Goal: Task Accomplishment & Management: Use online tool/utility

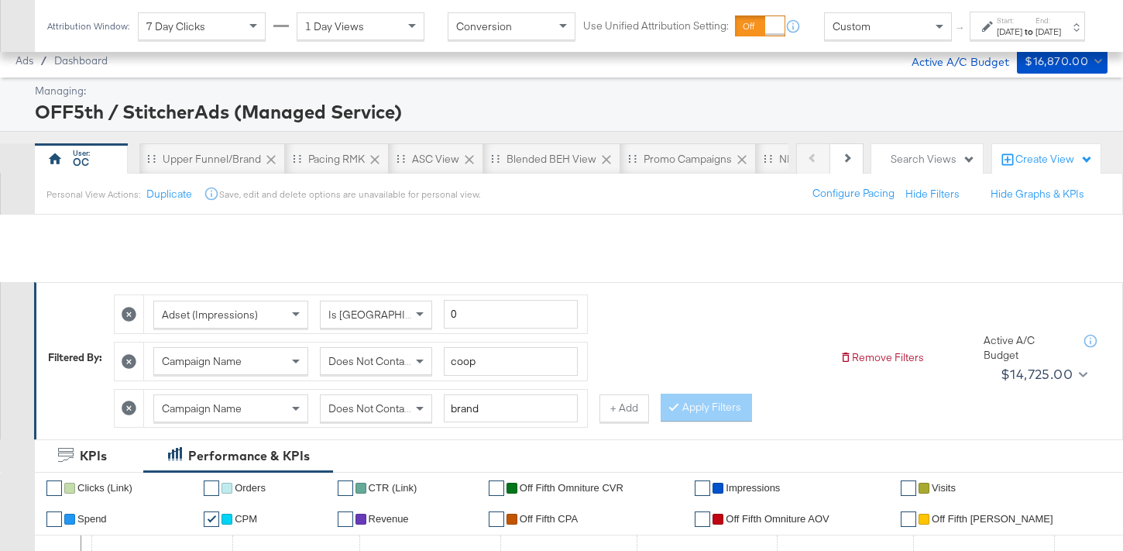
scroll to position [289, 0]
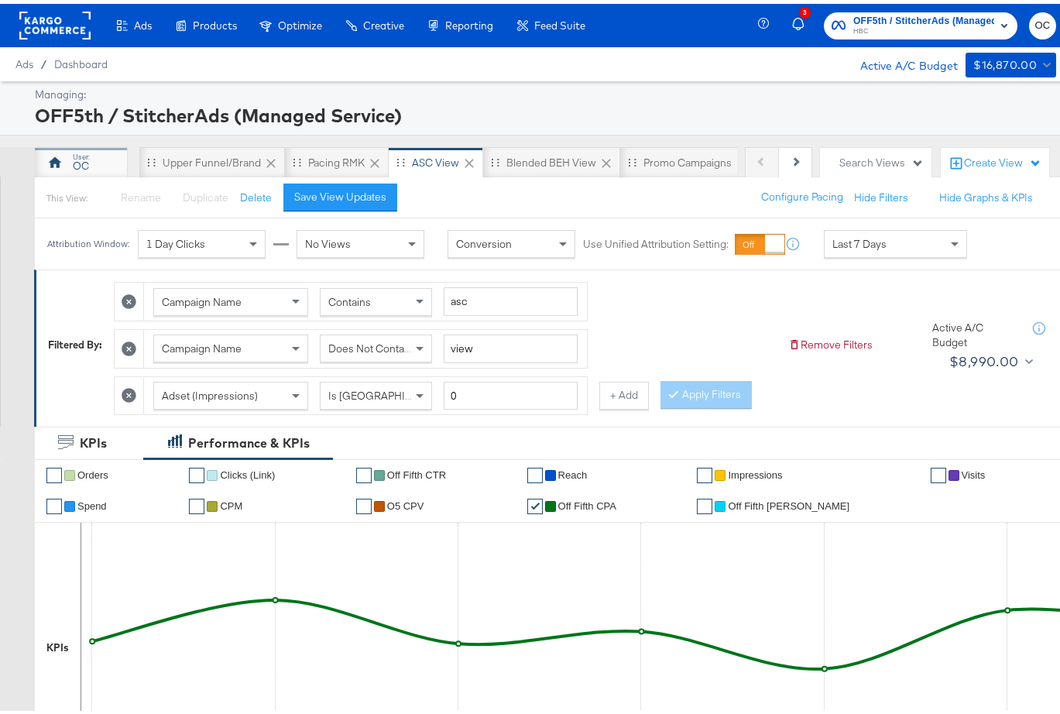
click at [88, 162] on div "OC" at bounding box center [81, 162] width 16 height 15
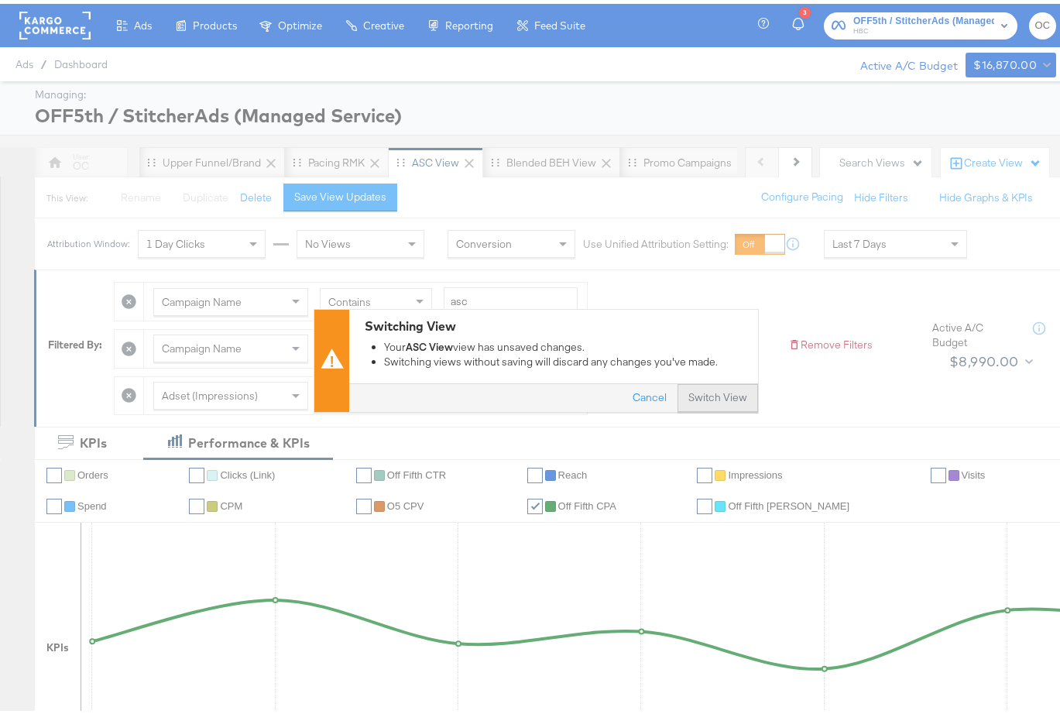
click at [710, 397] on button "Switch View" at bounding box center [718, 395] width 81 height 28
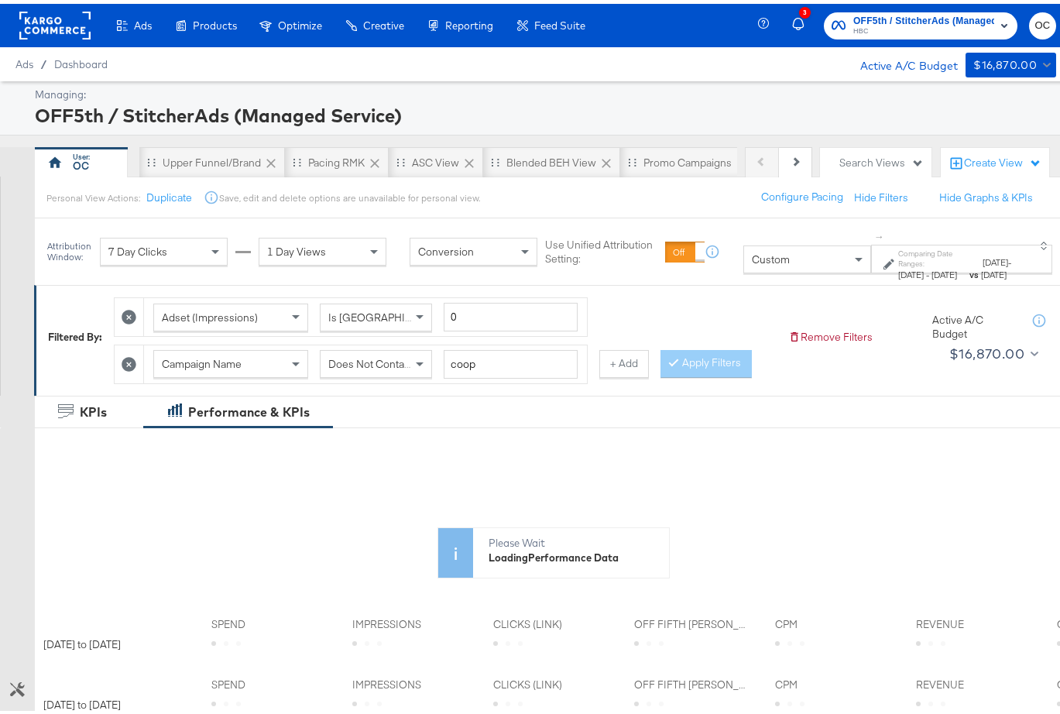
click at [898, 265] on span "Aug 24th 2025" at bounding box center [911, 271] width 26 height 12
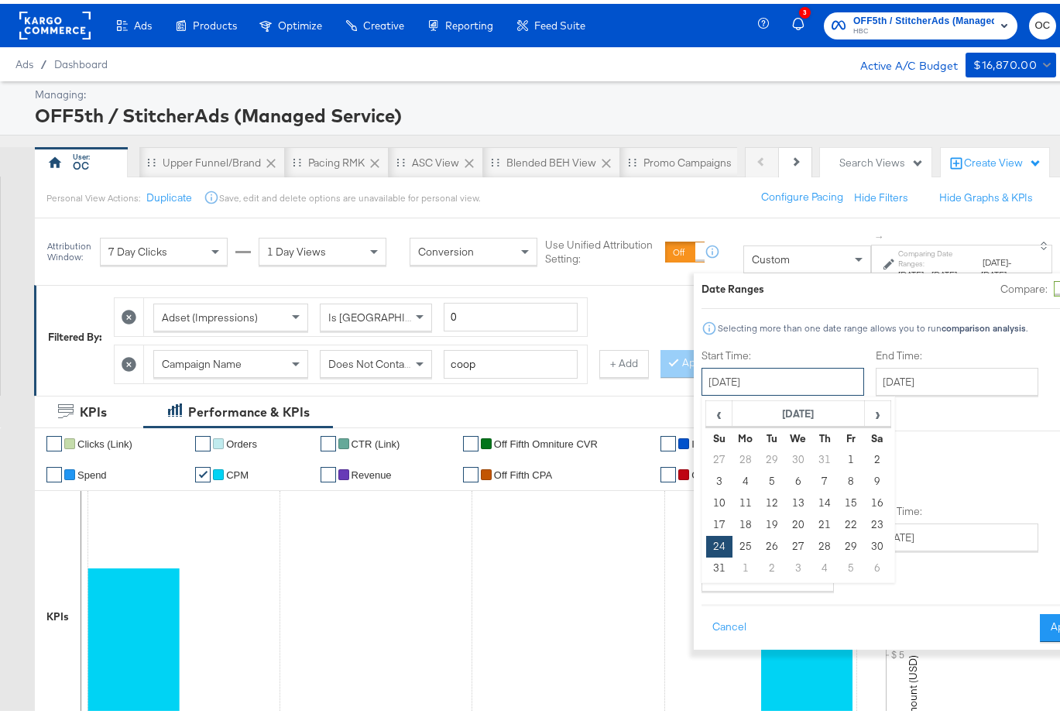
click at [734, 370] on input "August 24th 2025" at bounding box center [783, 378] width 163 height 28
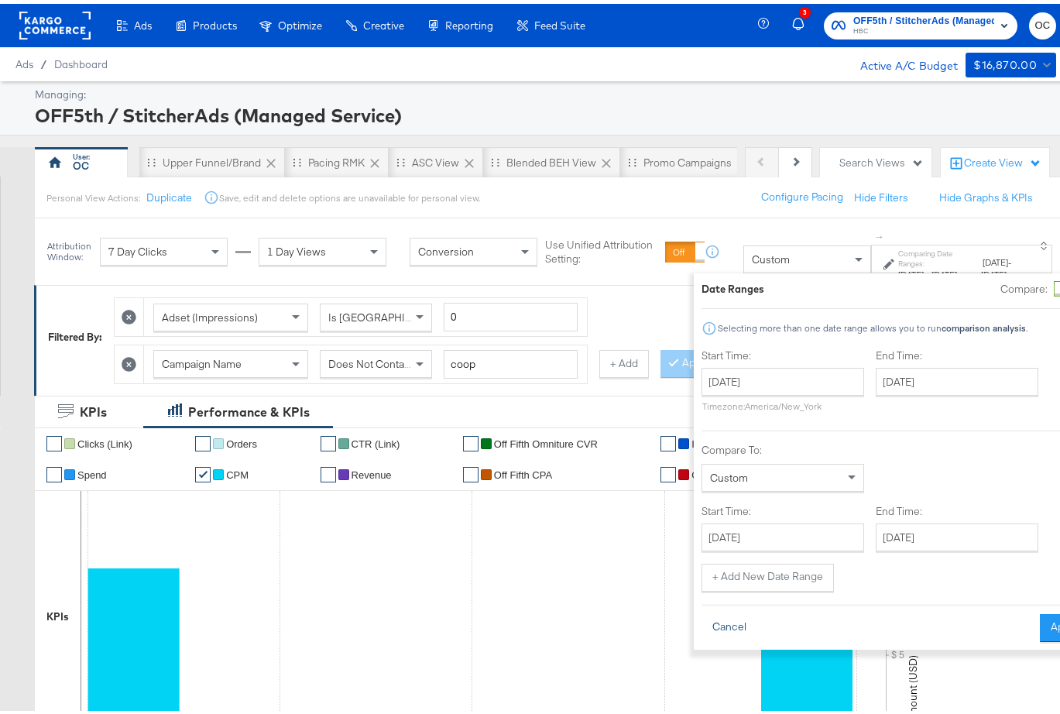
click at [702, 617] on button "Cancel" at bounding box center [730, 624] width 56 height 28
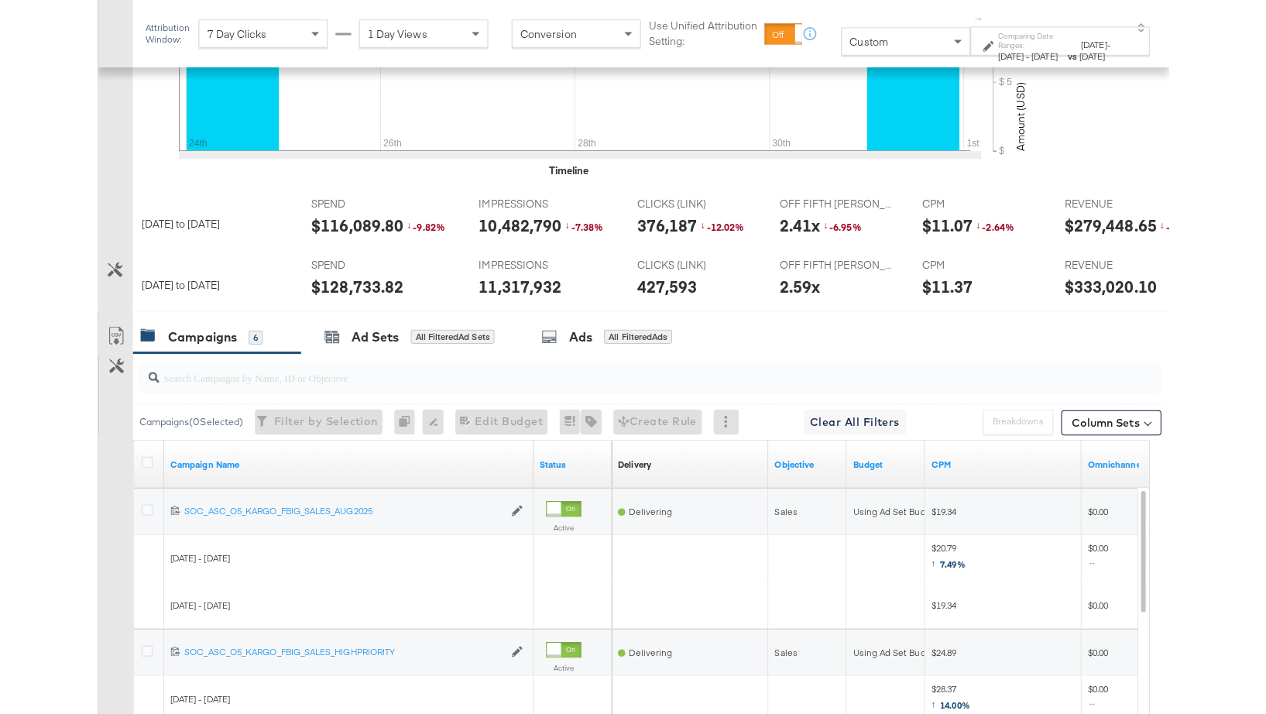
scroll to position [620, 0]
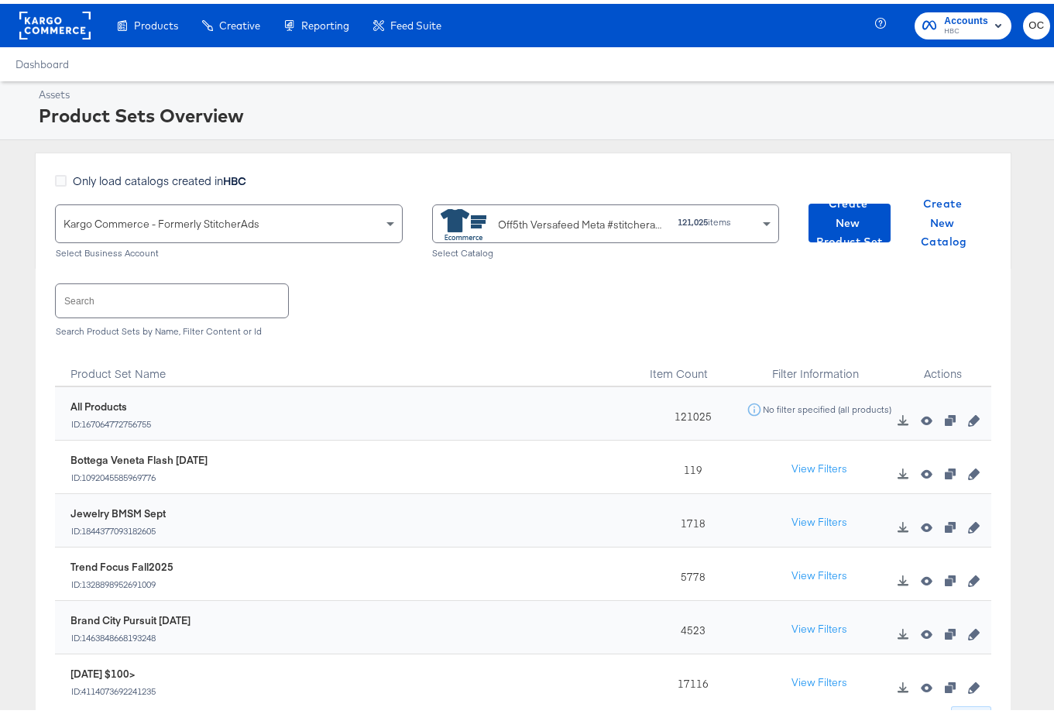
click at [155, 303] on input "text" at bounding box center [172, 296] width 232 height 33
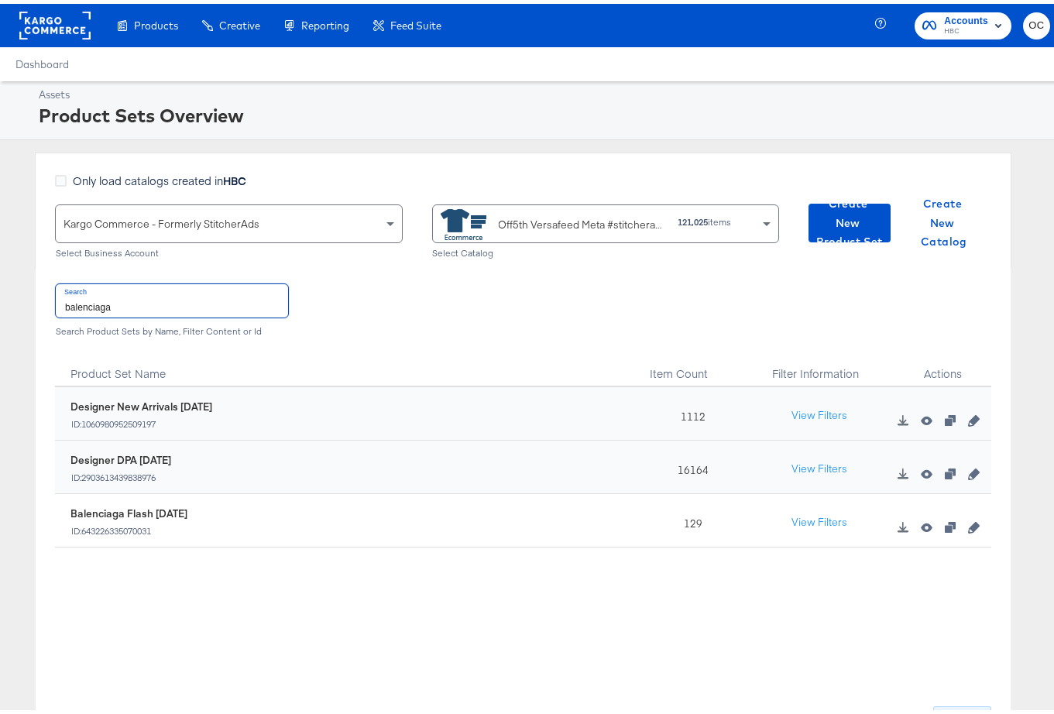
type input "balenciaga"
click at [968, 527] on icon "button" at bounding box center [973, 523] width 11 height 11
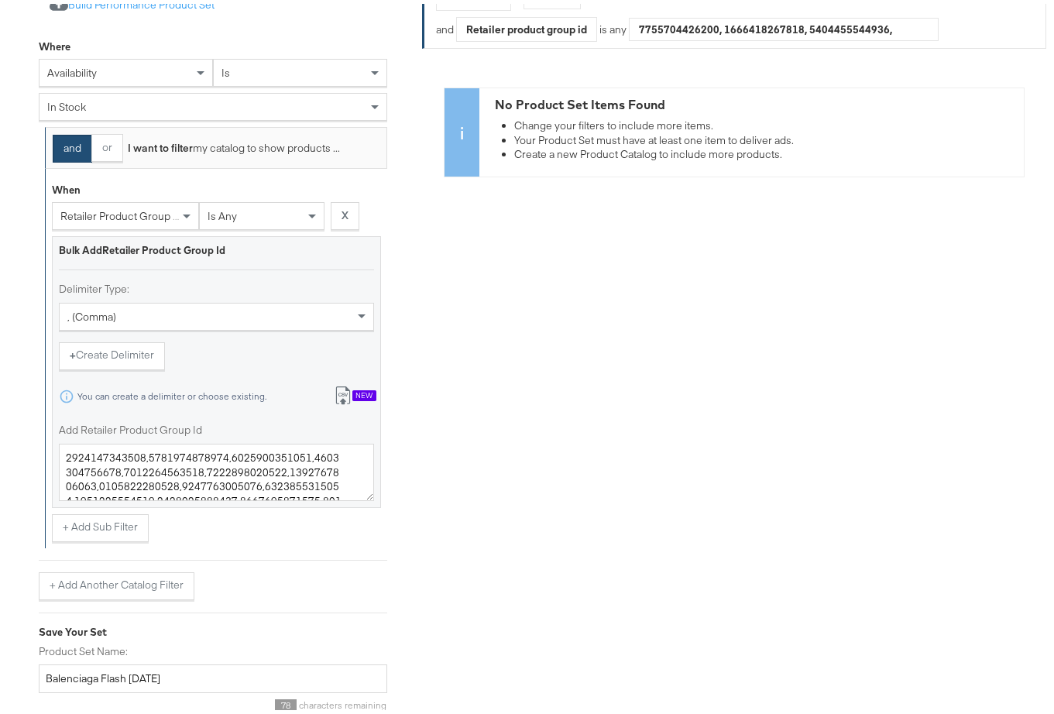
scroll to position [404, 0]
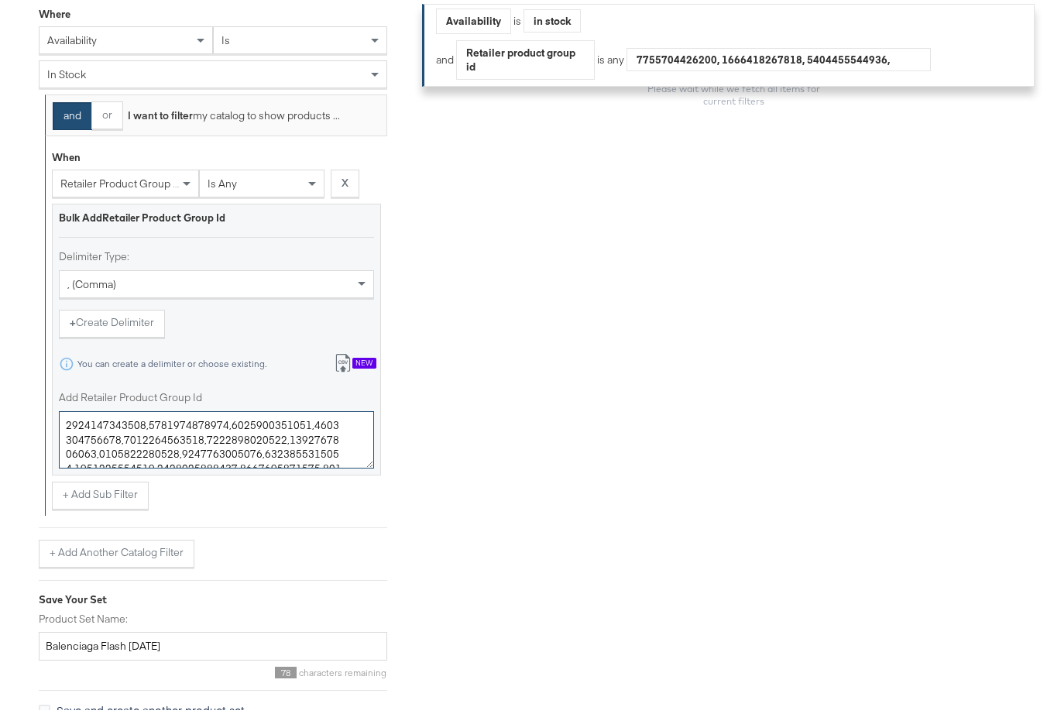
click at [203, 439] on textarea "Add Retailer Product Group Id" at bounding box center [216, 435] width 315 height 57
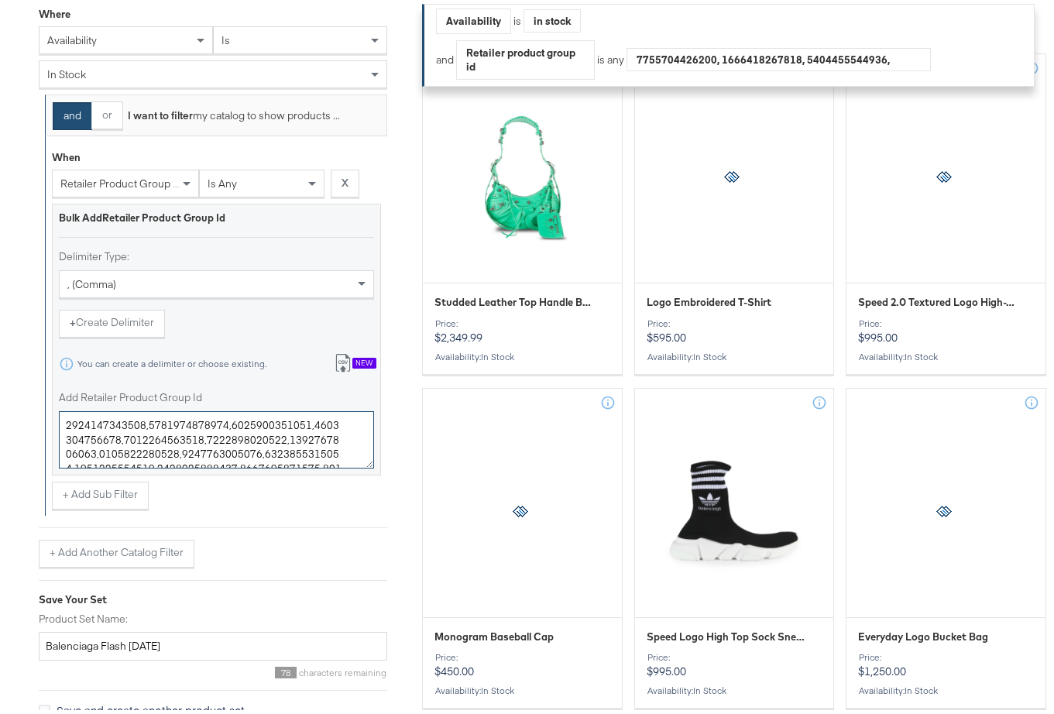
paste textarea "21256613,0400022563950,0400022570754,0400017715768,0400022563915,0400024222479,…"
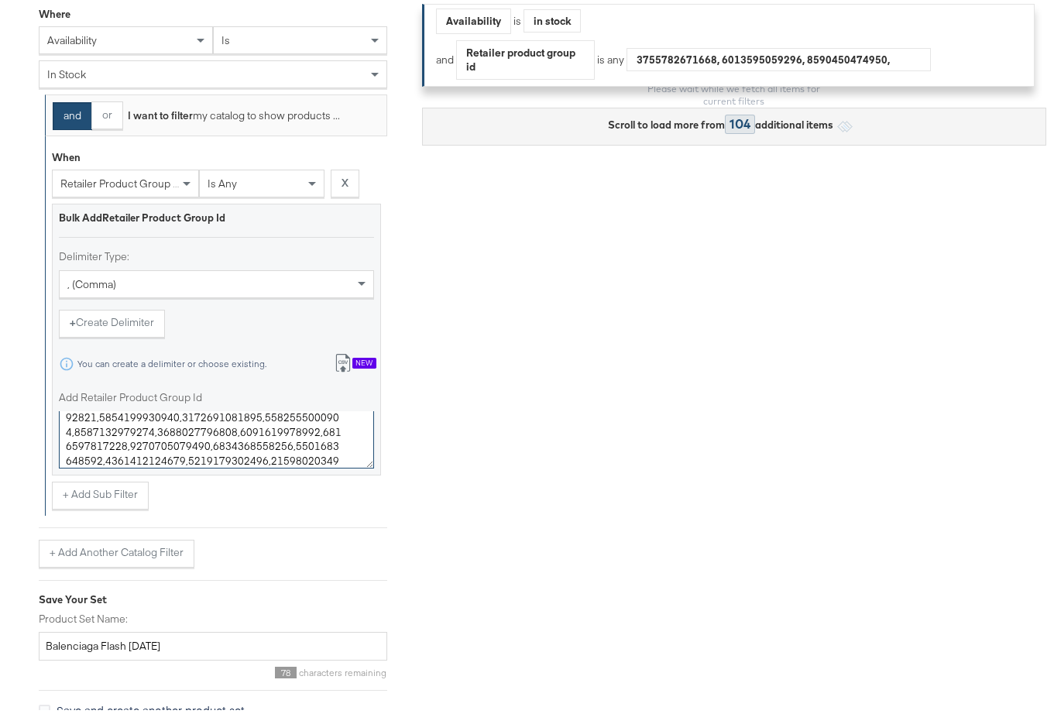
type textarea "0400021256613,0400022563950,0400022570754,0400017715768,0400022563915,040002422…"
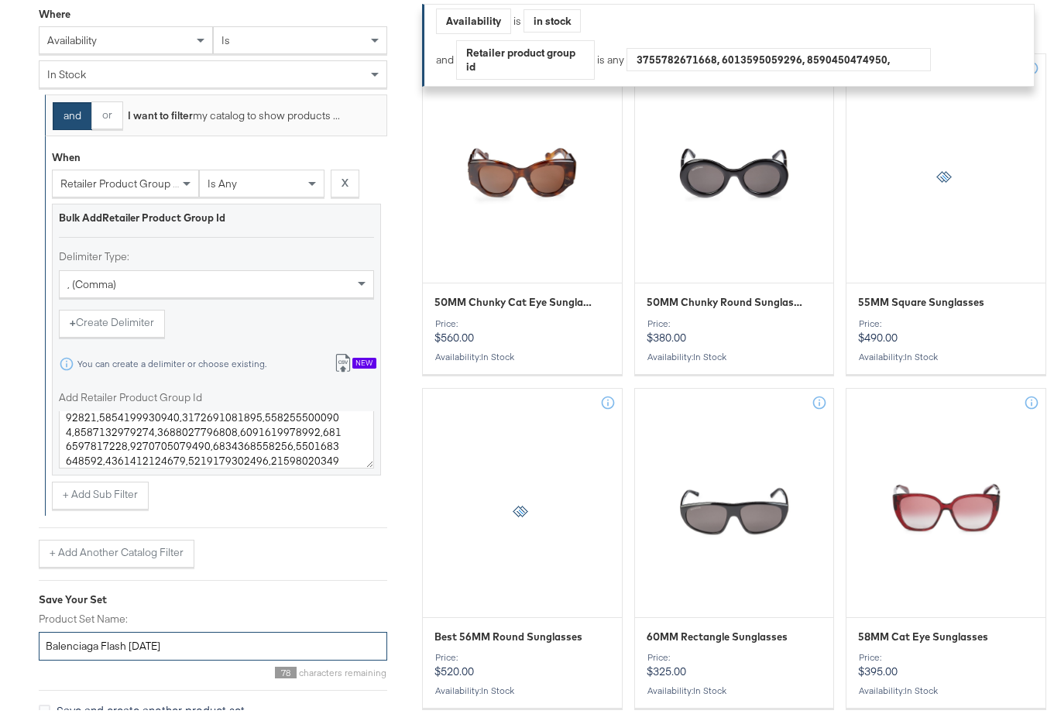
drag, startPoint x: 153, startPoint y: 642, endPoint x: 130, endPoint y: 640, distance: 22.5
click at [130, 640] on input "Balenciaga Flash MAR25" at bounding box center [213, 642] width 348 height 29
type input "Balenciaga Flash SEPT25"
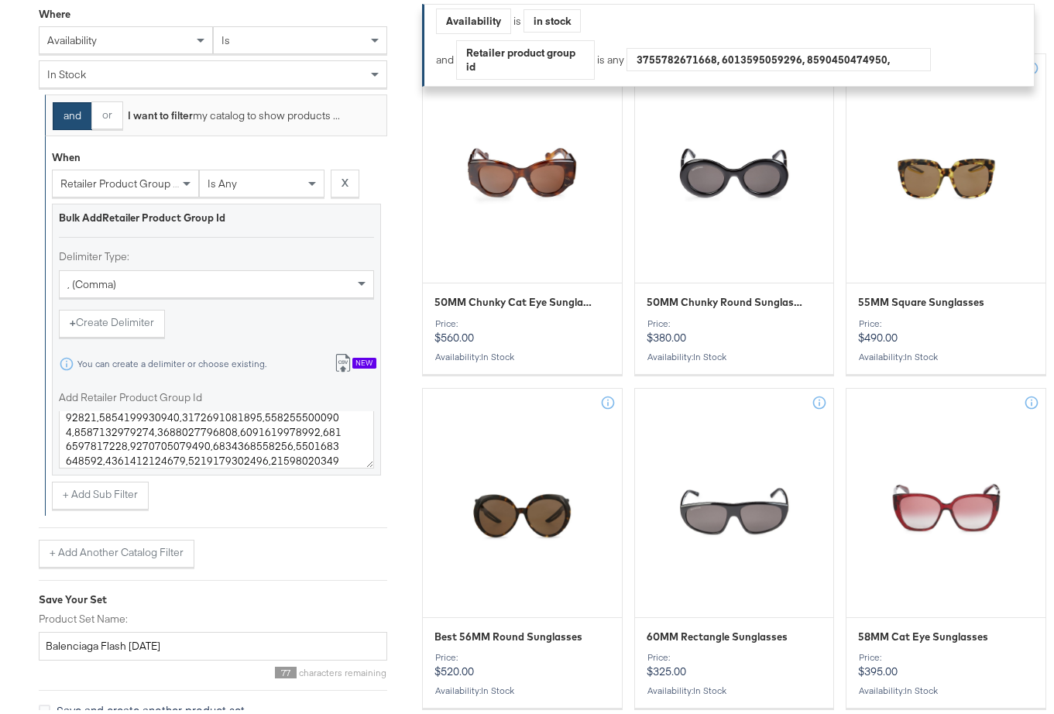
click at [239, 596] on div "Save Your Set" at bounding box center [213, 596] width 348 height 15
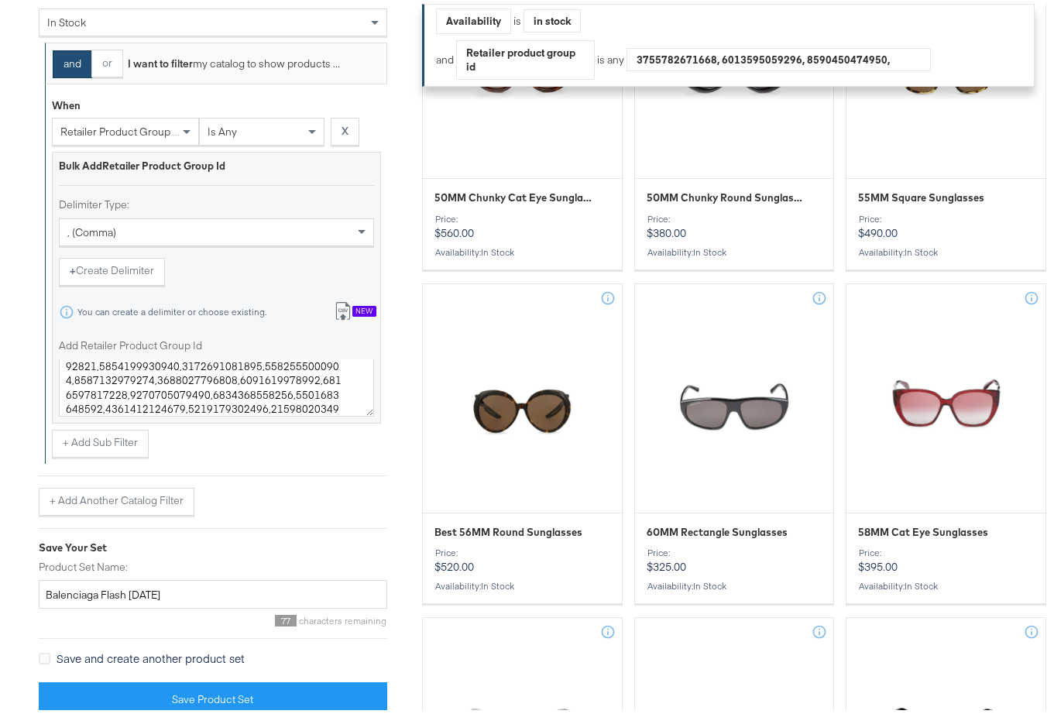
scroll to position [510, 0]
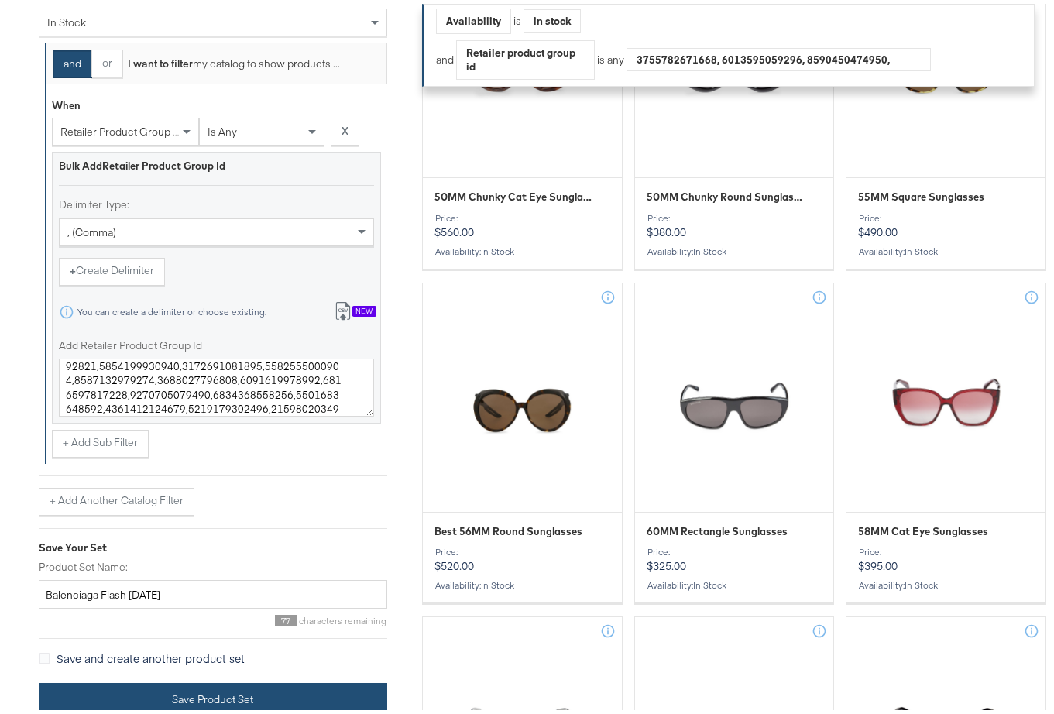
click at [208, 704] on button "Save Product Set" at bounding box center [213, 696] width 348 height 35
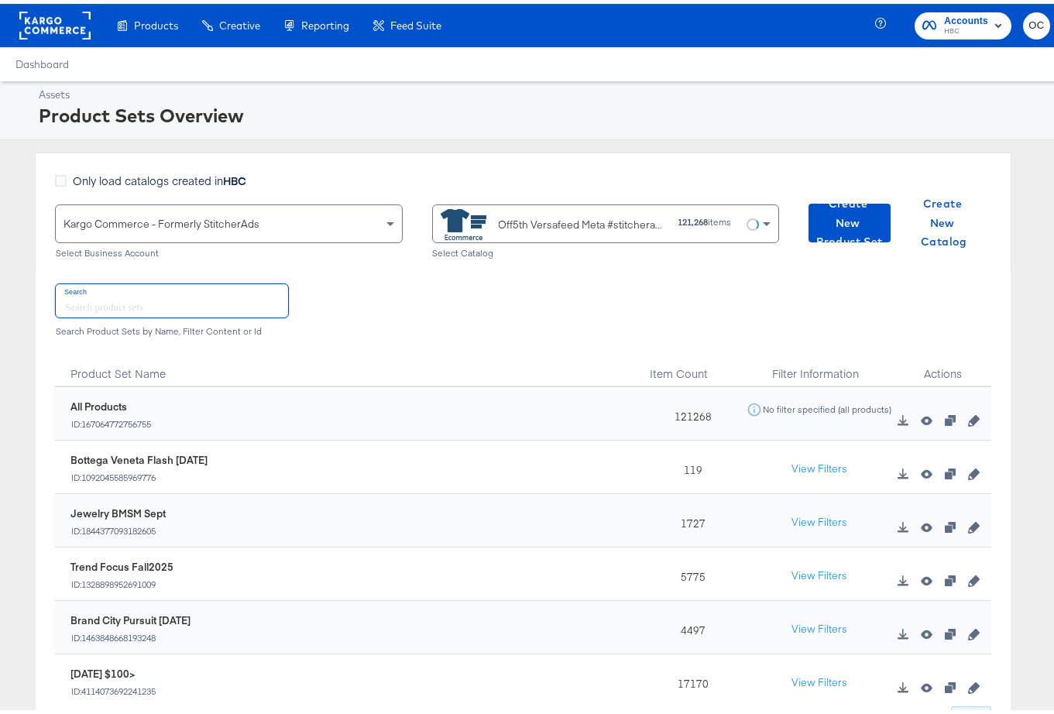
click at [191, 302] on input "text" at bounding box center [172, 296] width 232 height 33
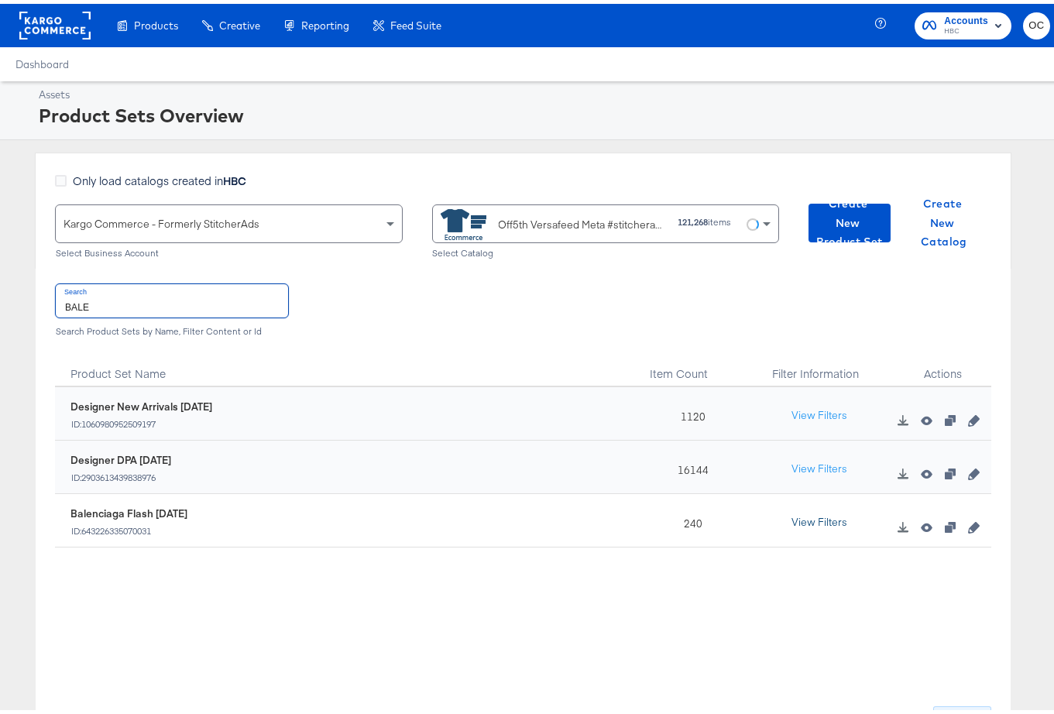
type input "BALE"
click at [798, 519] on button "View Filters" at bounding box center [819, 519] width 77 height 28
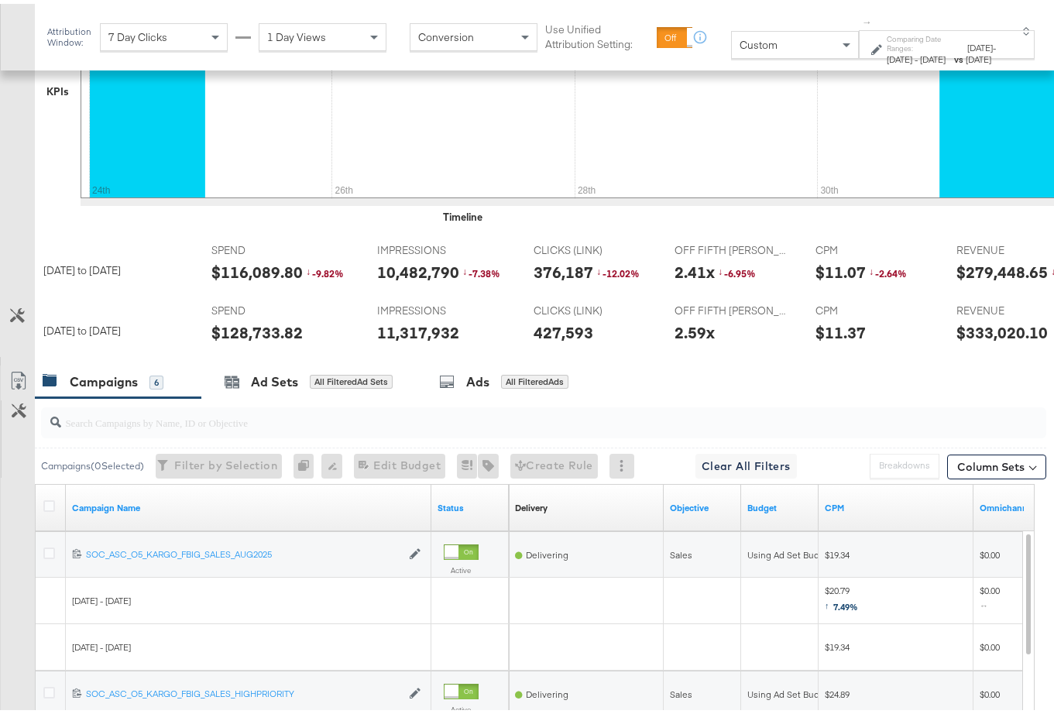
scroll to position [396, 0]
